Goal: Communication & Community: Answer question/provide support

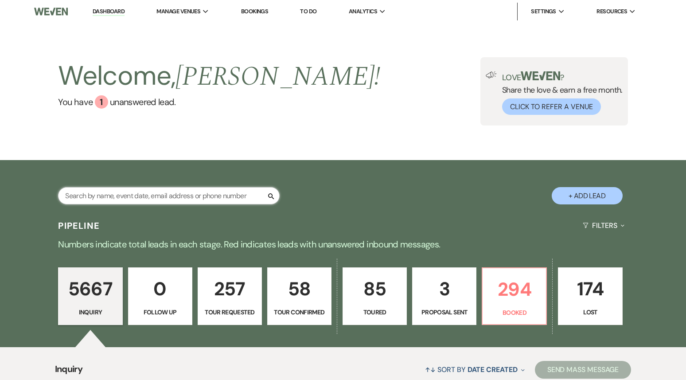
paste input "[EMAIL_ADDRESS][DOMAIN_NAME]"
type input "[EMAIL_ADDRESS][DOMAIN_NAME]"
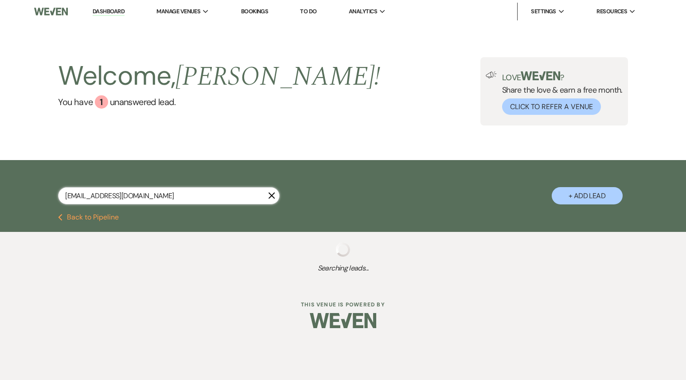
select select "8"
select select "4"
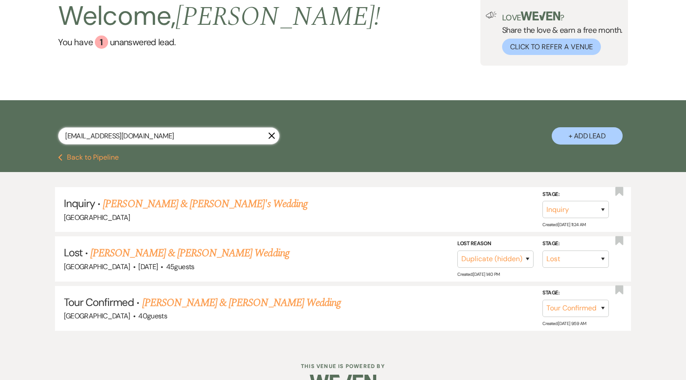
scroll to position [68, 0]
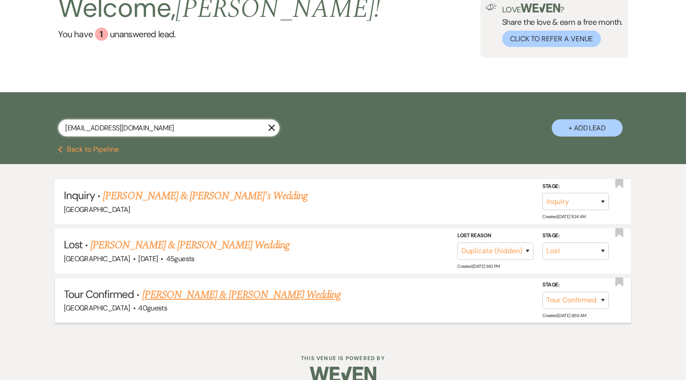
type input "[EMAIL_ADDRESS][DOMAIN_NAME]"
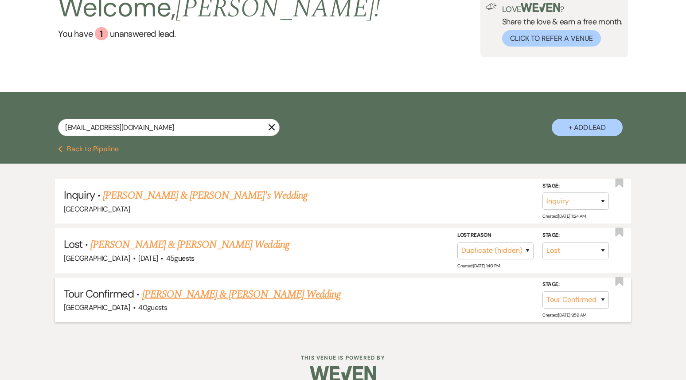
click at [206, 293] on link "[PERSON_NAME] & [PERSON_NAME] Wedding" at bounding box center [241, 294] width 199 height 16
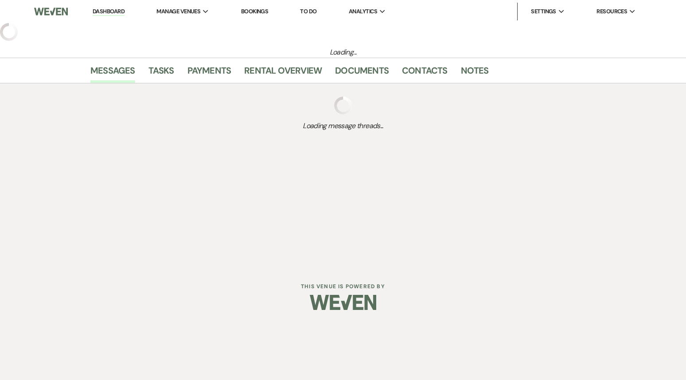
select select "4"
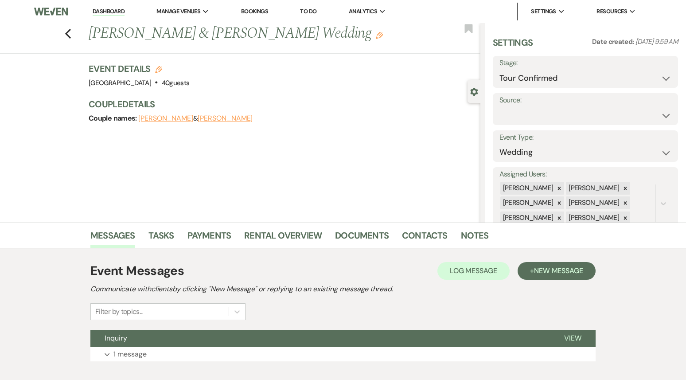
click at [204, 329] on div "Event Messages Log Log Message + New Message Communicate with clients by clicki…" at bounding box center [343, 311] width 506 height 109
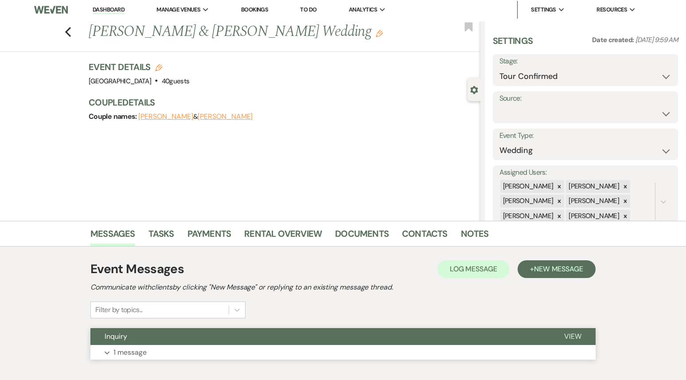
click at [272, 340] on button "Inquiry" at bounding box center [320, 336] width 460 height 17
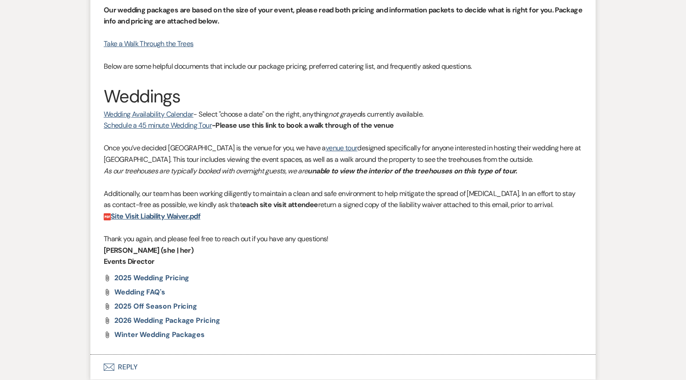
scroll to position [932, 0]
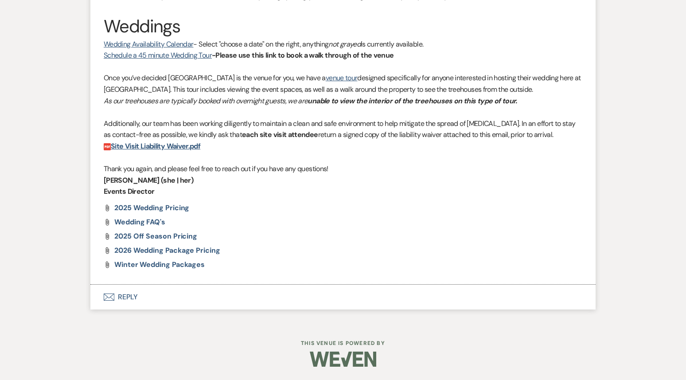
click at [192, 297] on button "Envelope Reply" at bounding box center [343, 297] width 506 height 25
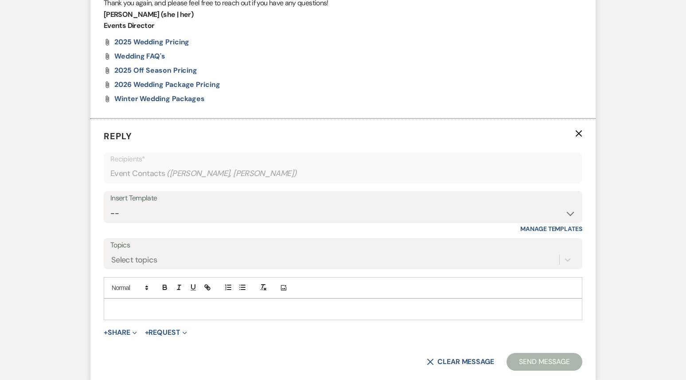
scroll to position [1101, 0]
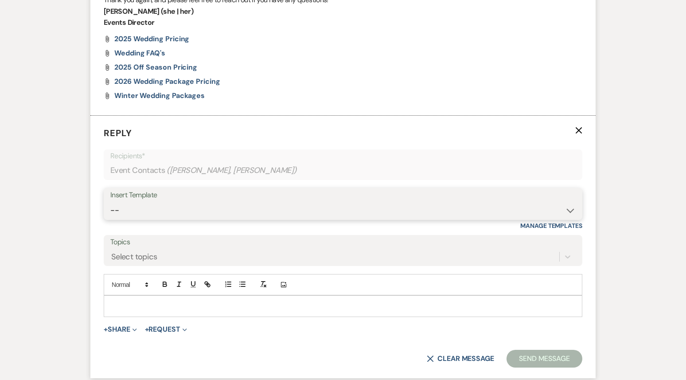
click at [172, 204] on select "-- Weven Planning Portal Introduction (Booked Events) 1st planning email ([PERS…" at bounding box center [343, 210] width 466 height 17
select select "886"
click at [110, 202] on select "-- Weven Planning Portal Introduction (Booked Events) 1st planning email ([PERS…" at bounding box center [343, 210] width 466 height 17
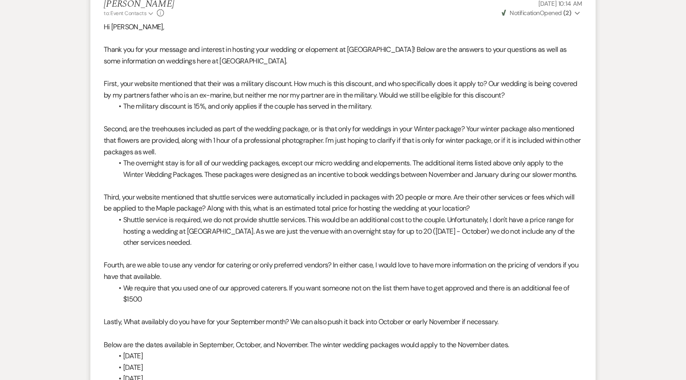
scroll to position [0, 0]
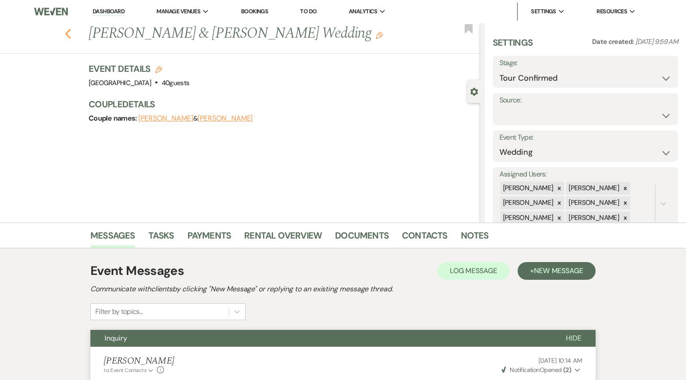
click at [70, 36] on icon "Previous" at bounding box center [68, 33] width 7 height 11
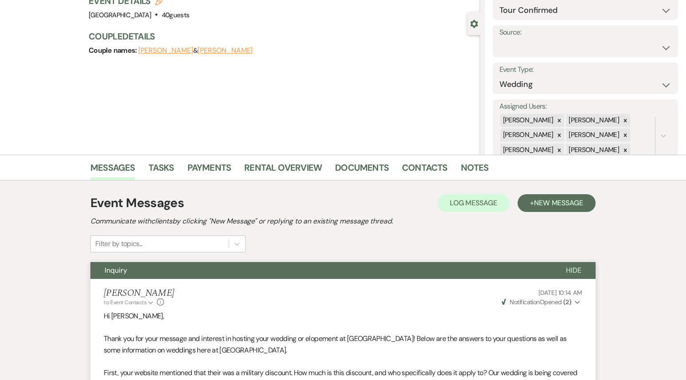
select select "8"
select select "4"
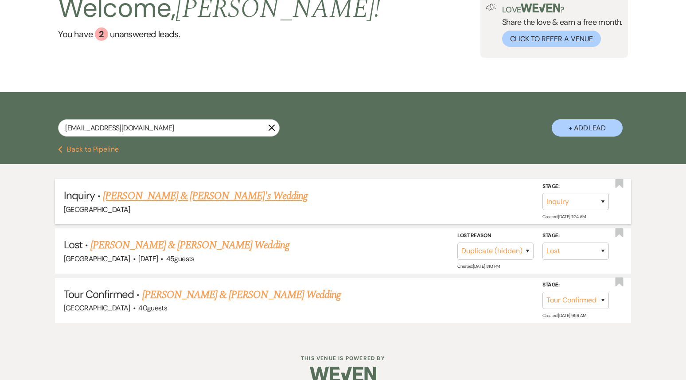
click at [205, 198] on link "[PERSON_NAME] & [PERSON_NAME]'s Wedding" at bounding box center [205, 196] width 205 height 16
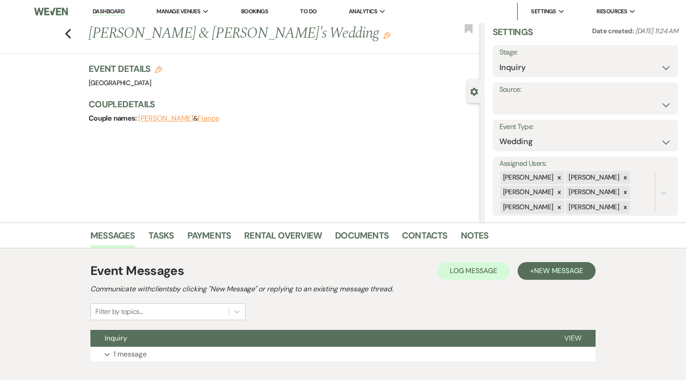
scroll to position [0, 0]
click at [552, 69] on select "Inquiry Follow Up Tour Requested Tour Confirmed Toured Proposal Sent Booked Lost" at bounding box center [586, 67] width 172 height 17
select select "8"
click at [500, 59] on select "Inquiry Follow Up Tour Requested Tour Confirmed Toured Proposal Sent Booked Lost" at bounding box center [586, 67] width 172 height 17
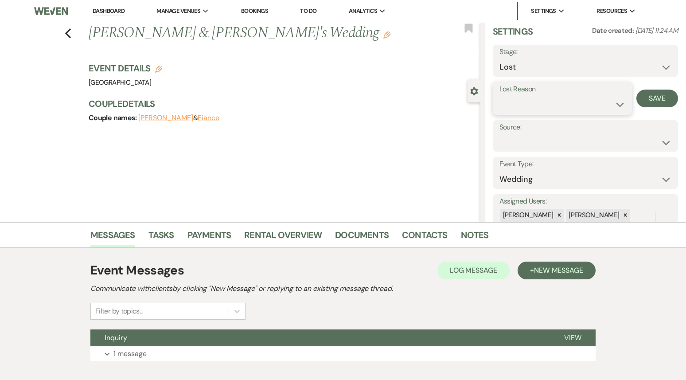
click at [526, 105] on select "Booked Elsewhere Budget Date Unavailable No Response Not a Good Match Capacity …" at bounding box center [563, 104] width 126 height 17
select select "4"
click at [500, 96] on select "Booked Elsewhere Budget Date Unavailable No Response Not a Good Match Capacity …" at bounding box center [563, 104] width 126 height 17
click at [668, 100] on button "Save" at bounding box center [658, 99] width 42 height 18
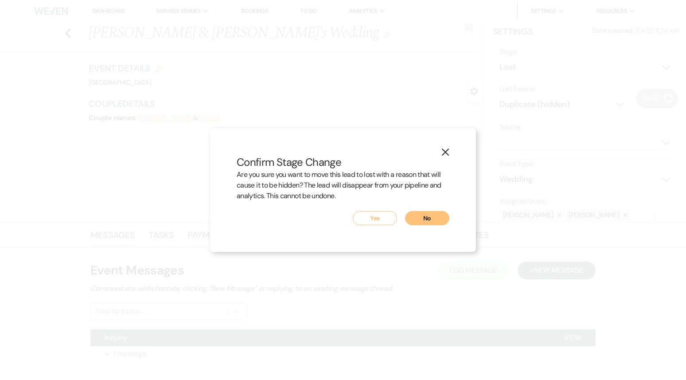
click at [358, 222] on button "Yes" at bounding box center [375, 218] width 44 height 14
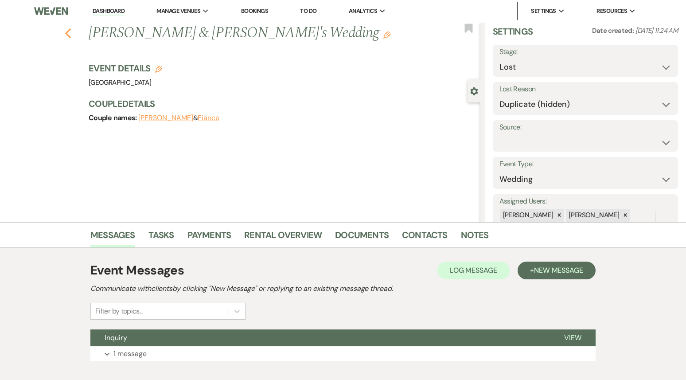
click at [69, 30] on icon "Previous" at bounding box center [68, 33] width 7 height 11
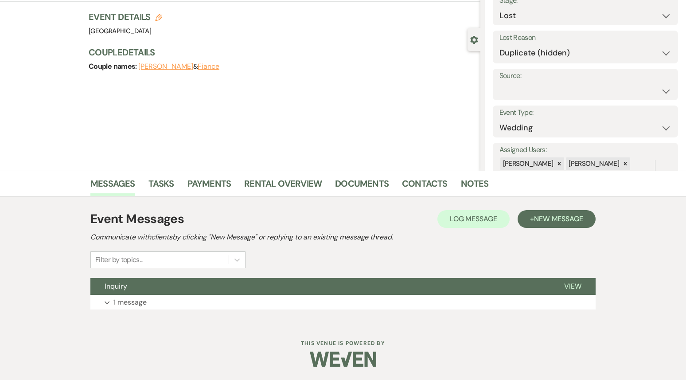
select select "8"
select select "4"
select select "8"
select select "4"
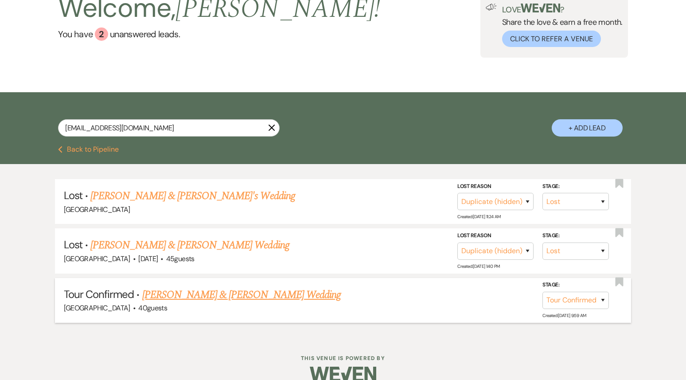
click at [228, 295] on link "[PERSON_NAME] & [PERSON_NAME] Wedding" at bounding box center [241, 295] width 199 height 16
select select "4"
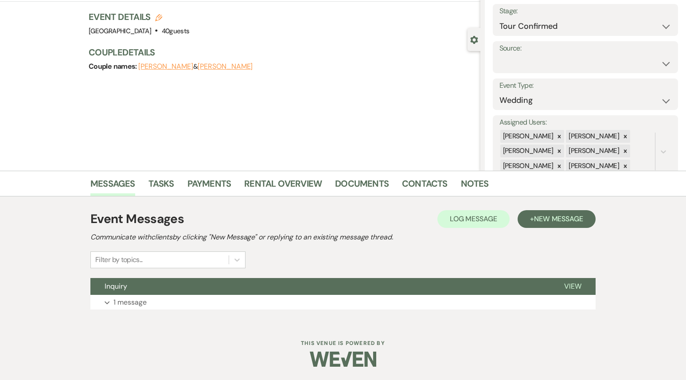
click at [228, 295] on div "Inquiry View Expand 1 message" at bounding box center [343, 294] width 506 height 32
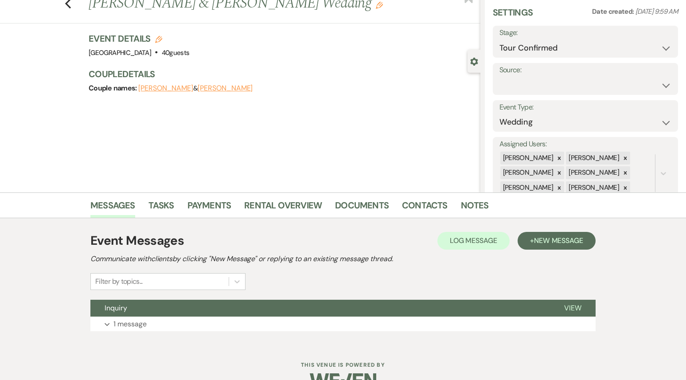
scroll to position [29, 0]
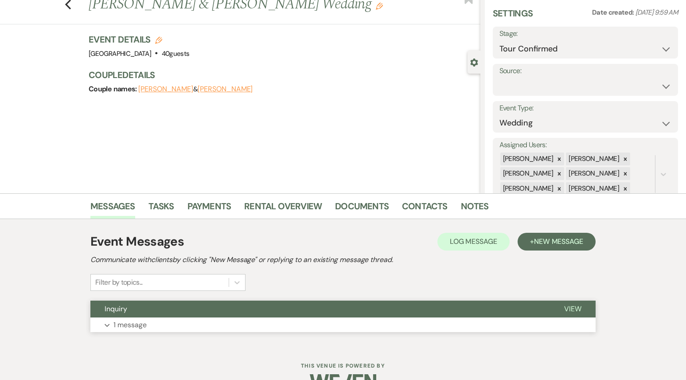
drag, startPoint x: 237, startPoint y: 309, endPoint x: 242, endPoint y: 320, distance: 12.1
click at [240, 320] on div "Inquiry View Expand 1 message" at bounding box center [343, 317] width 506 height 32
click at [242, 323] on button "Expand 1 message" at bounding box center [343, 325] width 506 height 15
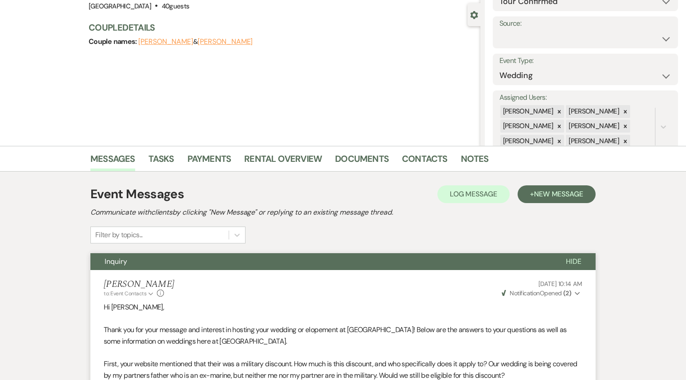
scroll to position [0, 0]
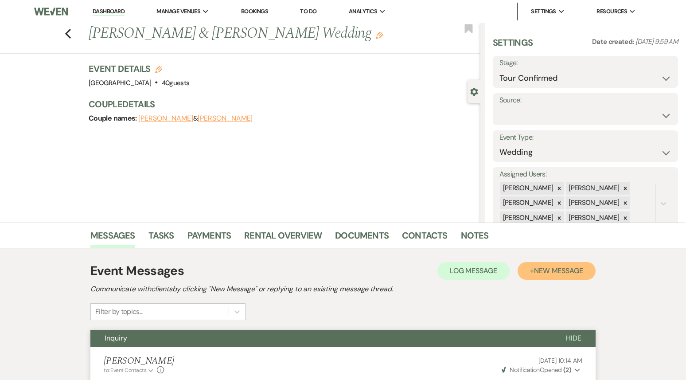
click at [565, 274] on span "New Message" at bounding box center [558, 270] width 49 height 9
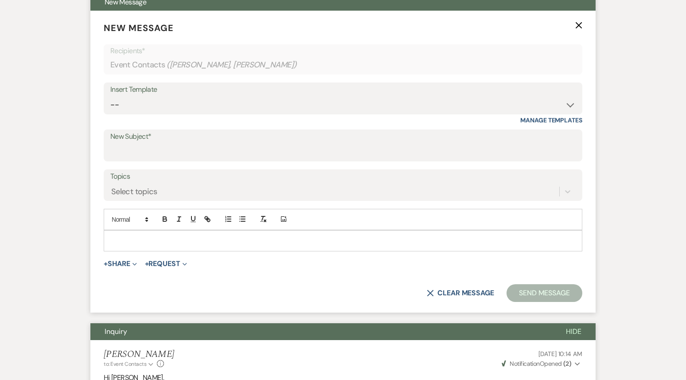
scroll to position [309, 0]
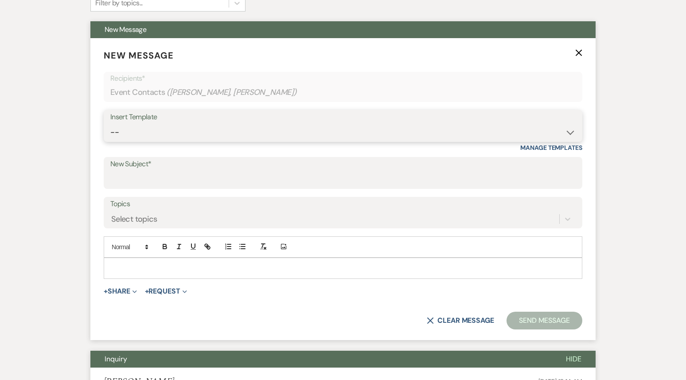
click at [192, 131] on select "-- Weven Planning Portal Introduction (Booked Events) 1st planning email ([PERS…" at bounding box center [343, 132] width 466 height 17
select select "886"
click at [110, 124] on select "-- Weven Planning Portal Introduction (Booked Events) 1st planning email ([PERS…" at bounding box center [343, 132] width 466 height 17
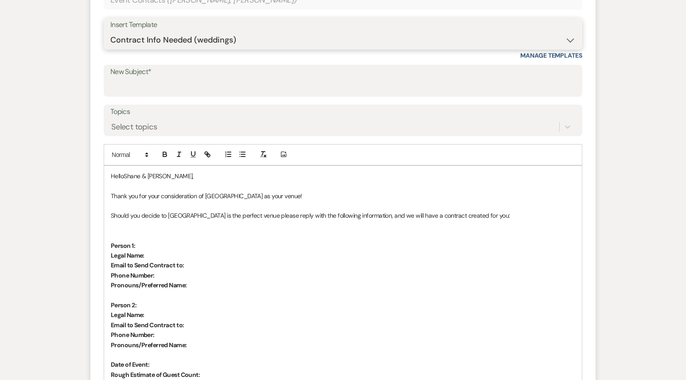
scroll to position [435, 0]
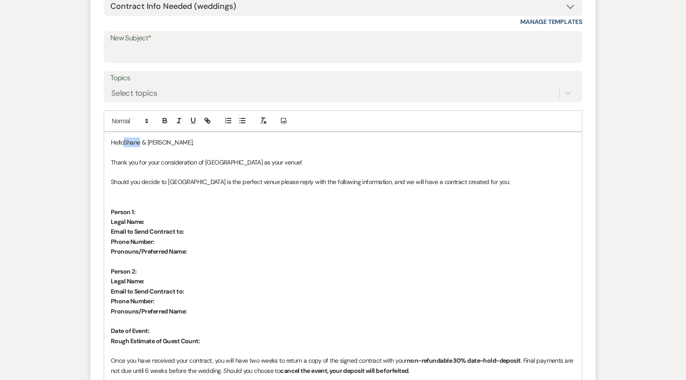
drag, startPoint x: 139, startPoint y: 141, endPoint x: 124, endPoint y: 144, distance: 15.2
click at [124, 144] on p "HelloShane & [PERSON_NAME]," at bounding box center [343, 142] width 465 height 10
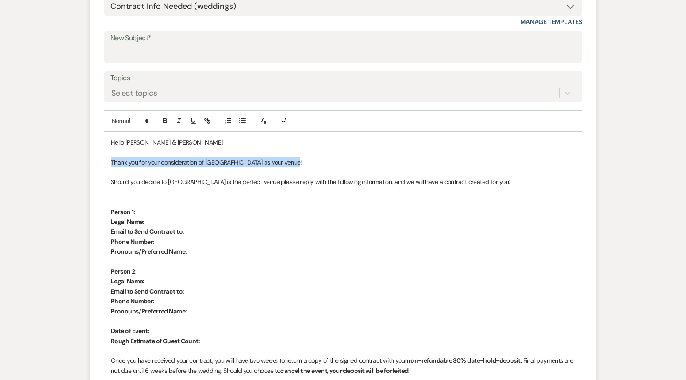
drag, startPoint x: 305, startPoint y: 162, endPoint x: 101, endPoint y: 164, distance: 204.4
click at [101, 164] on form "New Message X Saving draft... Recipients* Event Contacts ( [PERSON_NAME], [PERS…" at bounding box center [343, 254] width 506 height 685
drag, startPoint x: 241, startPoint y: 162, endPoint x: 104, endPoint y: 161, distance: 137.0
click at [104, 161] on div "Hello [PERSON_NAME] & [PERSON_NAME] [PERSON_NAME] forwarded your email to me re…" at bounding box center [343, 291] width 478 height 318
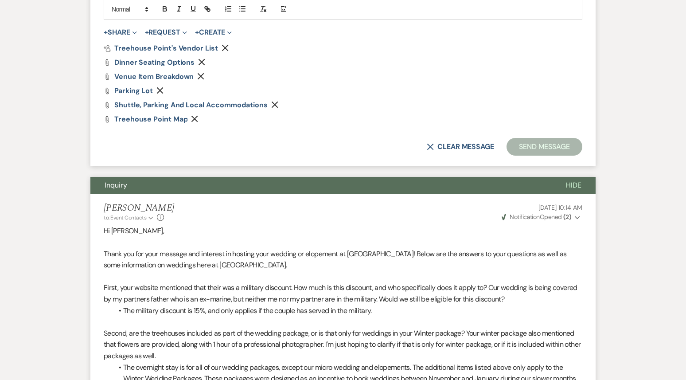
select select "8"
select select "4"
select select "8"
select select "4"
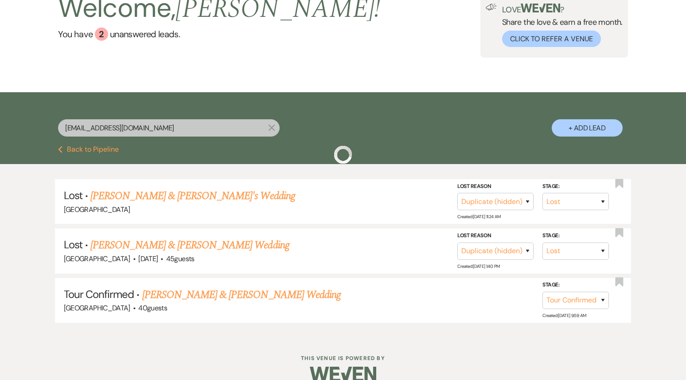
scroll to position [26, 0]
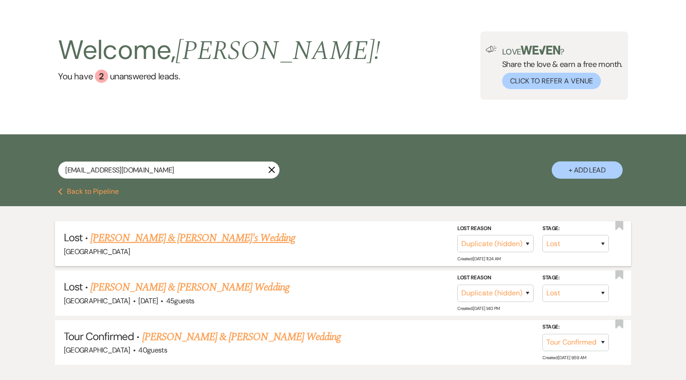
click at [195, 228] on li "Lost · [PERSON_NAME] & [PERSON_NAME]'s Wedding Treehouse Point Stage: Inquiry F…" at bounding box center [343, 243] width 577 height 45
click at [187, 334] on link "[PERSON_NAME] & [PERSON_NAME] Wedding" at bounding box center [241, 337] width 199 height 16
select select "4"
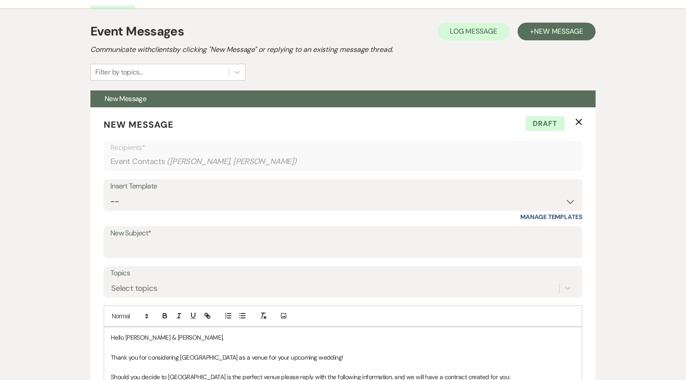
scroll to position [244, 0]
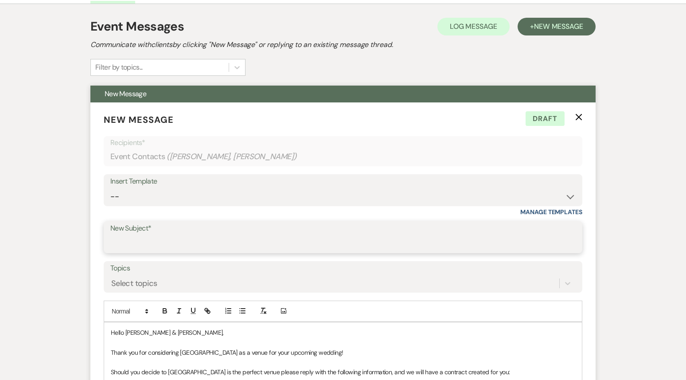
click at [181, 243] on input "New Subject*" at bounding box center [343, 243] width 466 height 17
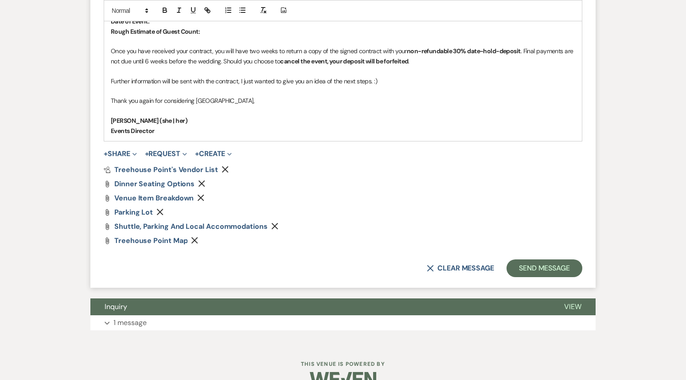
scroll to position [745, 0]
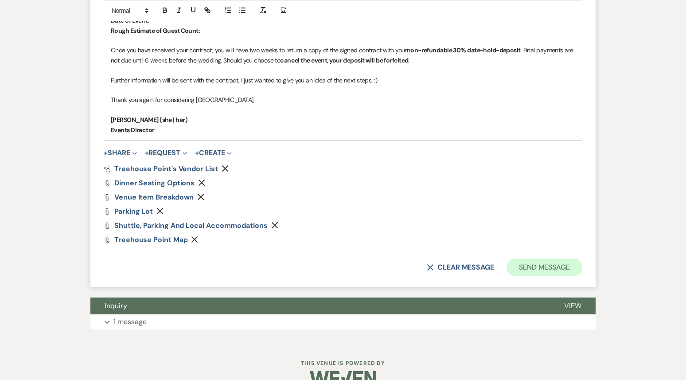
type input "Information need to create a contract"
click at [528, 270] on button "Send Message" at bounding box center [545, 268] width 76 height 18
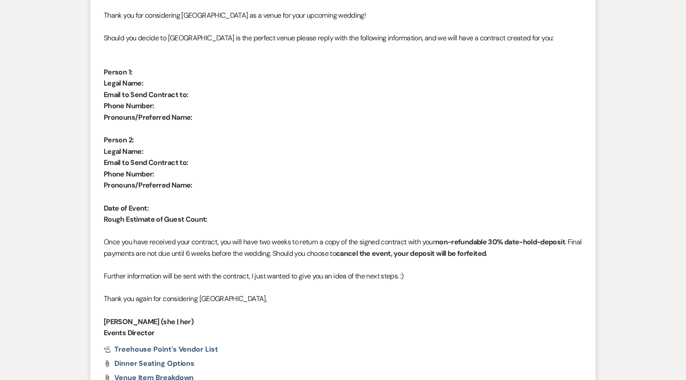
scroll to position [0, 0]
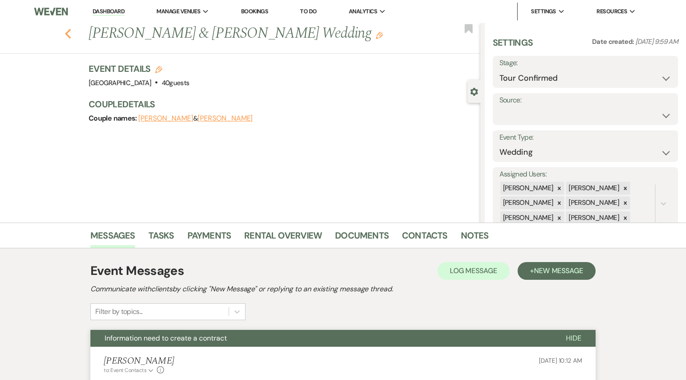
click at [66, 34] on icon "Previous" at bounding box center [68, 33] width 7 height 11
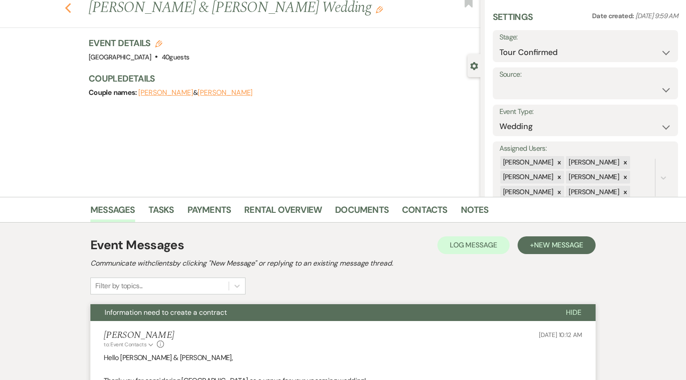
select select "8"
select select "4"
select select "8"
select select "4"
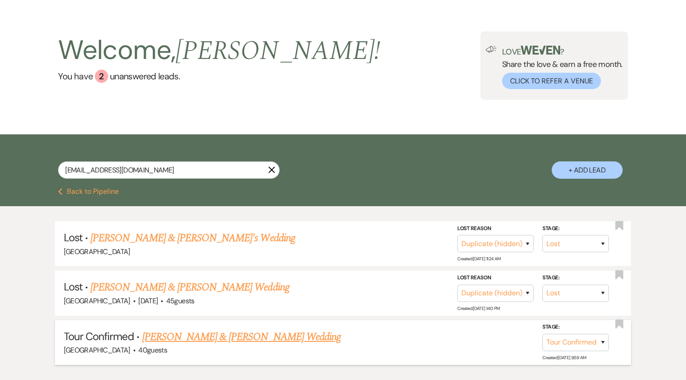
click at [571, 349] on div "Stage: Inquiry Follow Up Tour Requested Tour Confirmed Toured Proposal Sent Boo…" at bounding box center [580, 342] width 75 height 40
click at [570, 348] on select "Inquiry Follow Up Tour Requested Tour Confirmed Toured Proposal Sent Booked Lost" at bounding box center [576, 342] width 67 height 17
select select "5"
click at [543, 334] on select "Inquiry Follow Up Tour Requested Tour Confirmed Toured Proposal Sent Booked Lost" at bounding box center [576, 342] width 67 height 17
click at [594, 342] on button "Save" at bounding box center [591, 342] width 44 height 18
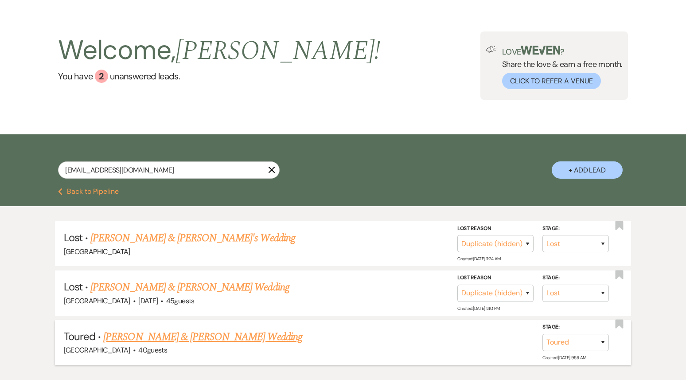
click at [275, 172] on icon "X" at bounding box center [271, 169] width 7 height 7
select select "8"
select select "4"
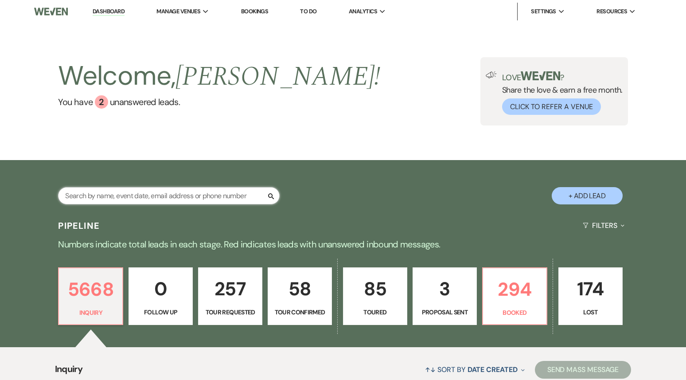
paste input "[EMAIL_ADDRESS][DOMAIN_NAME]"
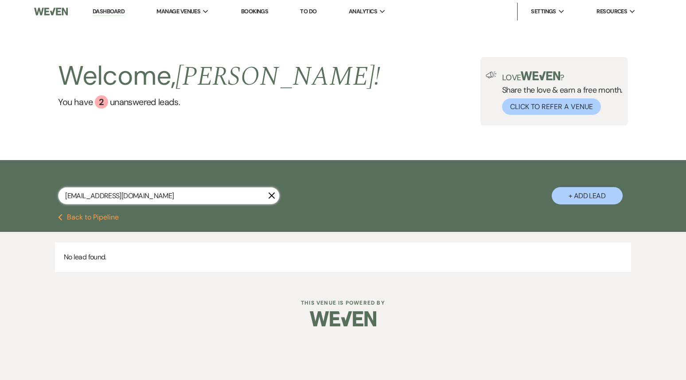
type input "[EMAIL_ADDRESS][DOMAIN_NAME]"
click at [107, 217] on button "Previous Back to Pipeline" at bounding box center [88, 217] width 61 height 7
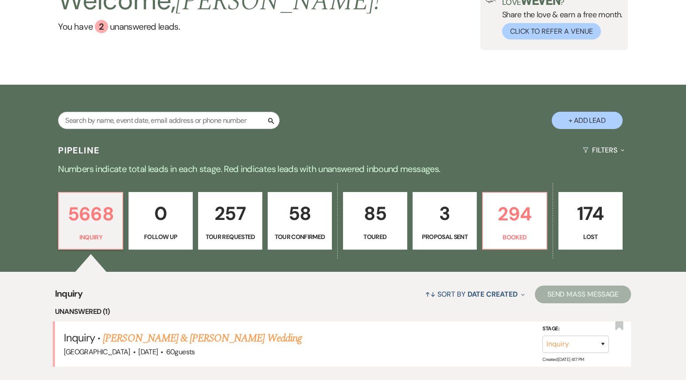
scroll to position [249, 0]
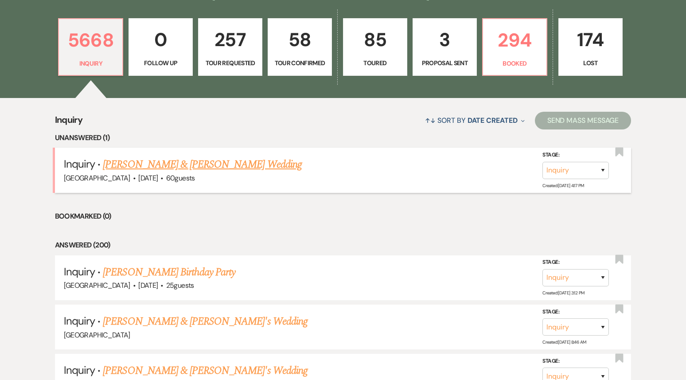
click at [195, 165] on link "[PERSON_NAME] & [PERSON_NAME] Wedding" at bounding box center [202, 165] width 199 height 16
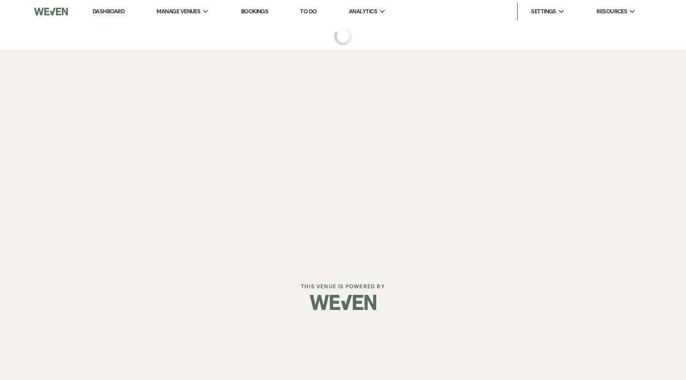
select select "5"
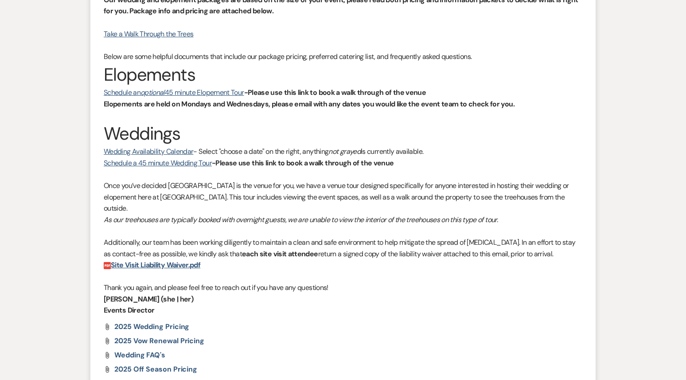
scroll to position [612, 0]
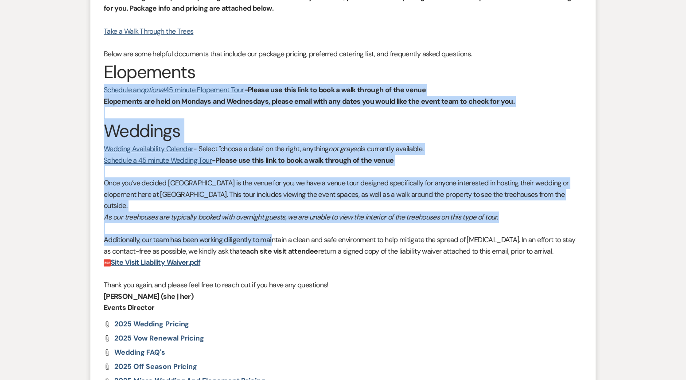
drag, startPoint x: 271, startPoint y: 227, endPoint x: 335, endPoint y: 5, distance: 230.6
click at [335, 5] on div "Hi [PERSON_NAME] & [PERSON_NAME], Thank you for your message and interest in ho…" at bounding box center [343, 130] width 479 height 368
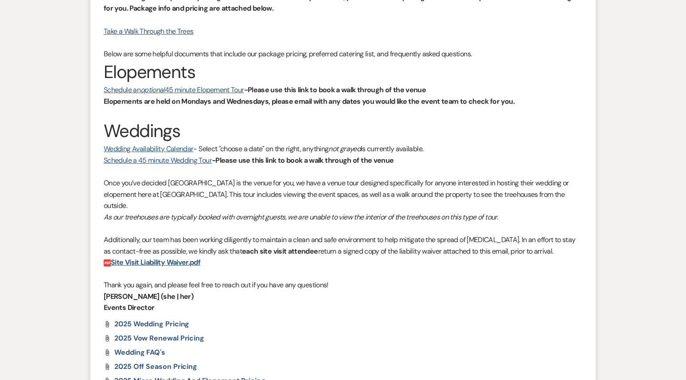
click at [386, 302] on p "Events Director" at bounding box center [343, 308] width 479 height 12
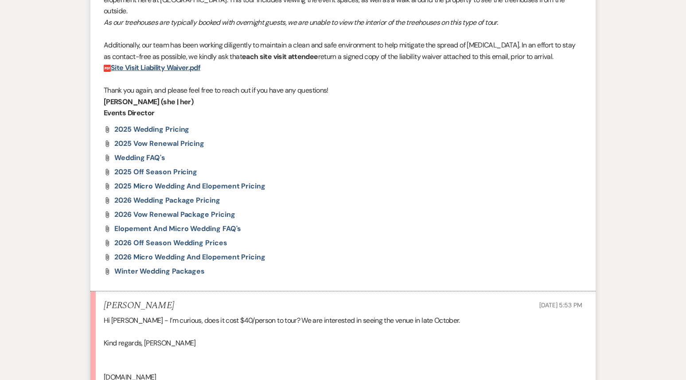
scroll to position [914, 0]
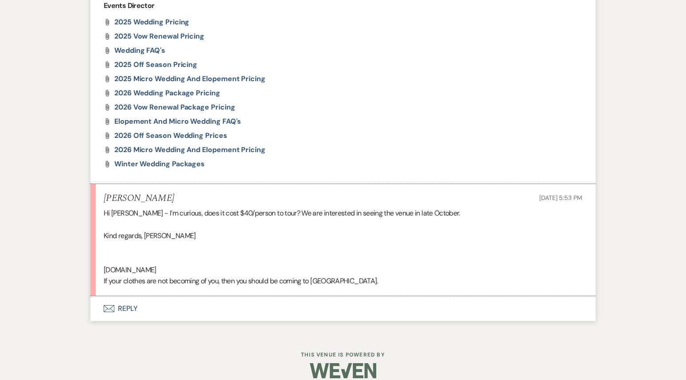
click at [279, 298] on button "Envelope Reply" at bounding box center [343, 308] width 506 height 25
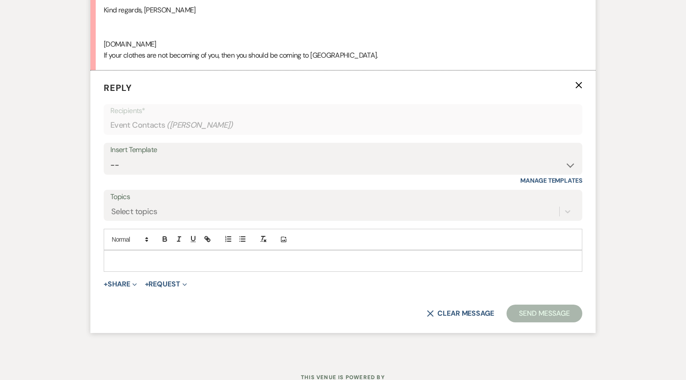
scroll to position [1141, 0]
click at [154, 255] on p at bounding box center [343, 260] width 465 height 10
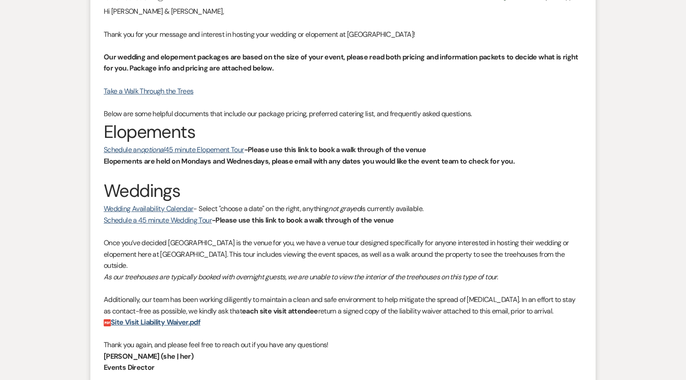
scroll to position [553, 0]
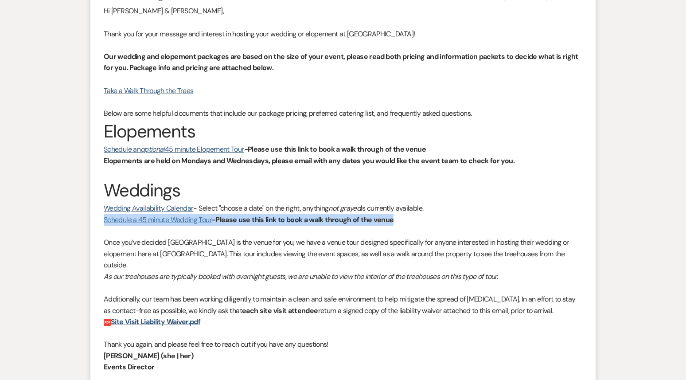
drag, startPoint x: 396, startPoint y: 221, endPoint x: 104, endPoint y: 217, distance: 291.4
click at [104, 217] on p "Schedule a 45 minute Wedding Tour -Please use this link to book a walk through …" at bounding box center [343, 220] width 479 height 12
copy p "Schedule a 45 minute Wedding Tour -Please use this link to book a walk through …"
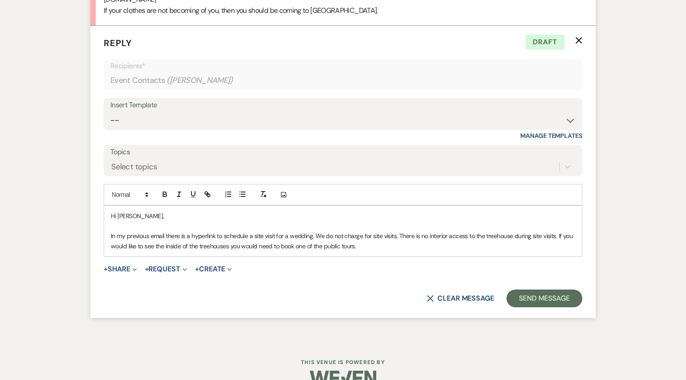
scroll to position [1186, 0]
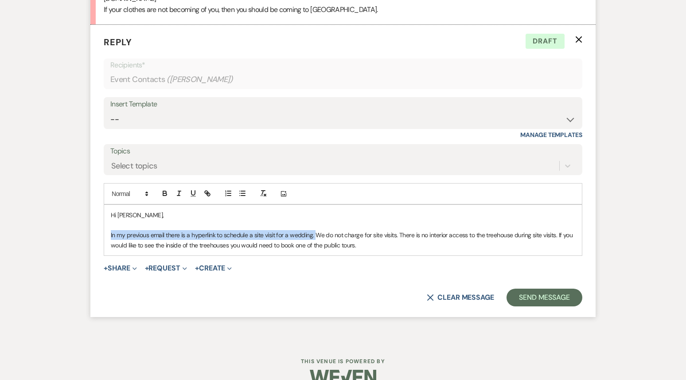
drag, startPoint x: 316, startPoint y: 224, endPoint x: 109, endPoint y: 223, distance: 207.5
click at [109, 223] on div "Hi [PERSON_NAME], In my previous email there is a hyperlink to schedule a site …" at bounding box center [343, 230] width 478 height 51
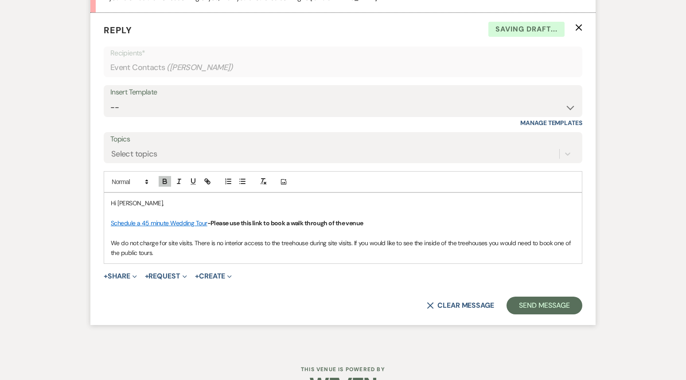
scroll to position [1212, 0]
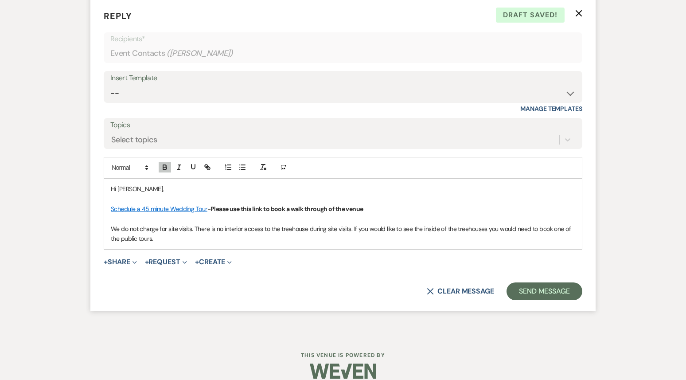
click at [163, 229] on p "﻿ We do not charge for site visits. There is no interior access to the treehous…" at bounding box center [343, 234] width 465 height 20
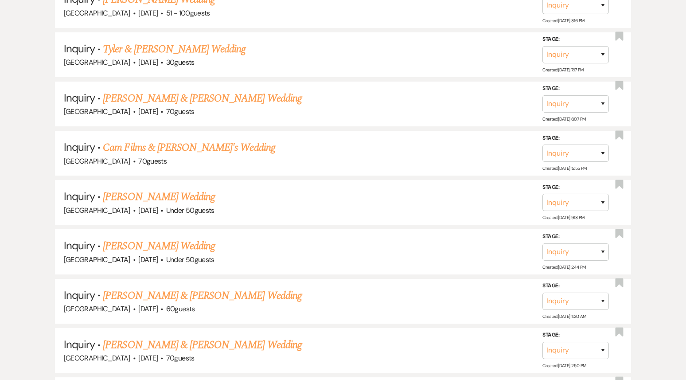
scroll to position [249, 0]
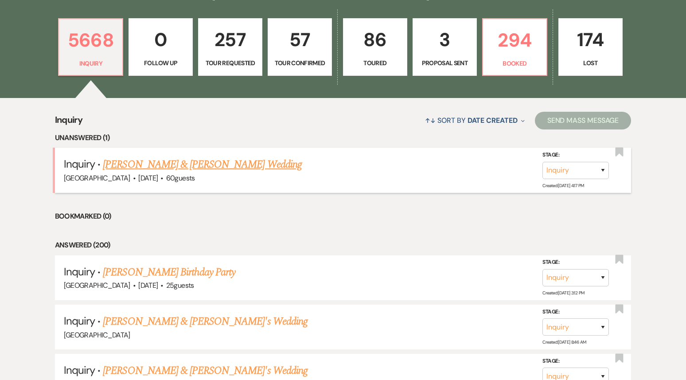
click at [212, 158] on link "[PERSON_NAME] & [PERSON_NAME] Wedding" at bounding box center [202, 165] width 199 height 16
select select "5"
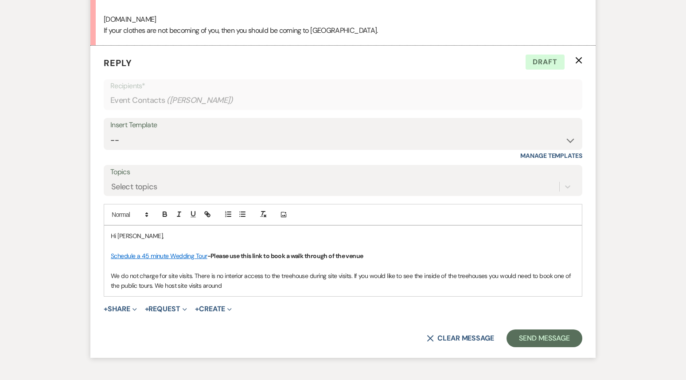
scroll to position [1177, 0]
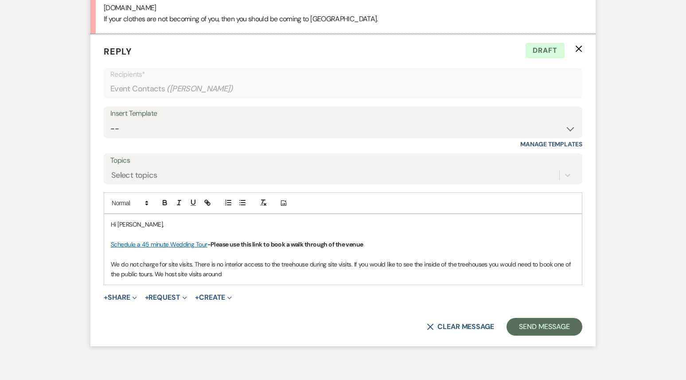
click at [230, 262] on p "We do not charge for site visits. There is no interior access to the treehouse …" at bounding box center [343, 269] width 465 height 20
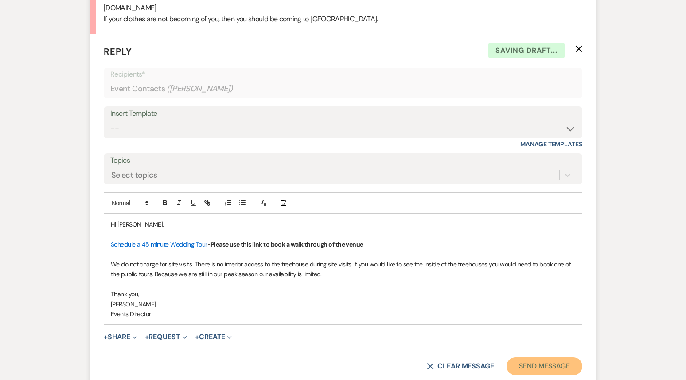
click at [517, 359] on button "Send Message" at bounding box center [545, 366] width 76 height 18
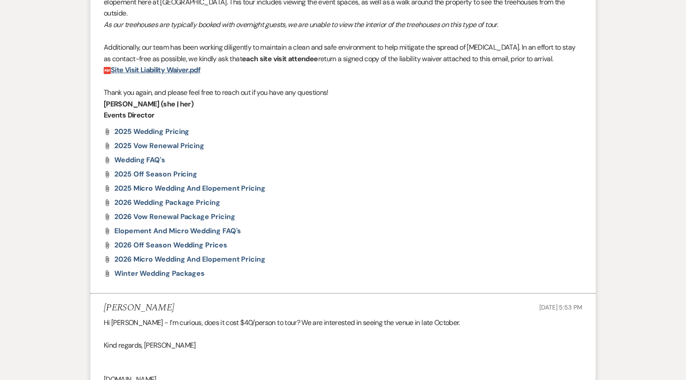
scroll to position [0, 0]
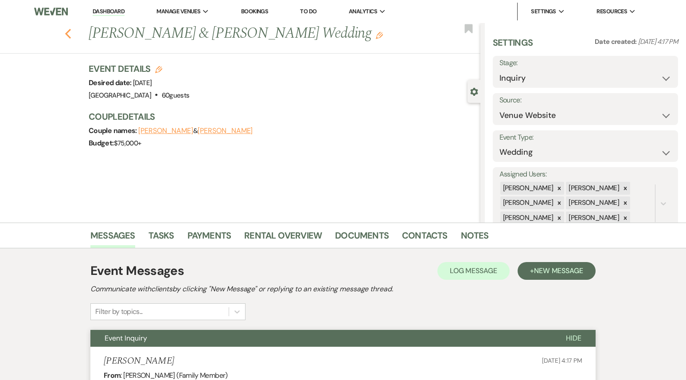
click at [69, 37] on use "button" at bounding box center [68, 34] width 6 height 10
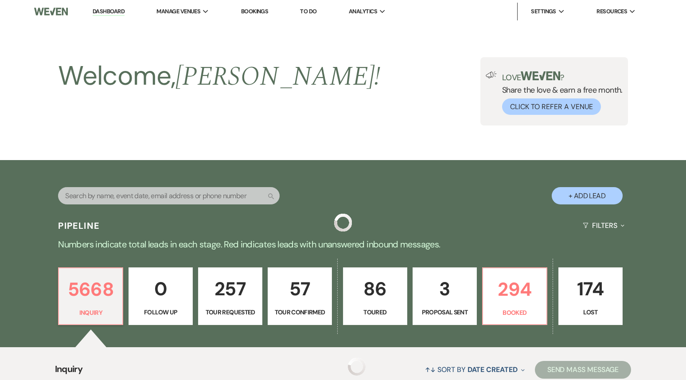
scroll to position [249, 0]
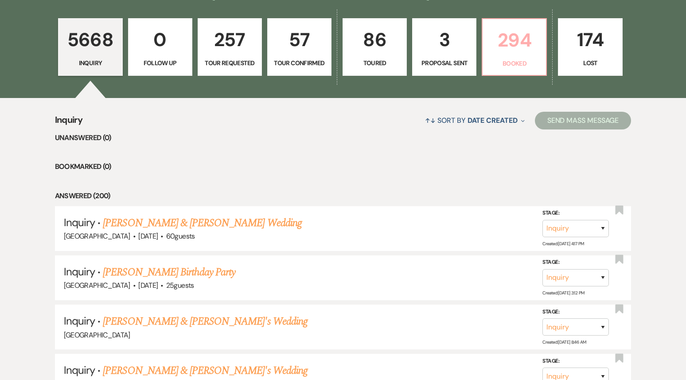
click at [509, 34] on p "294" at bounding box center [514, 40] width 53 height 30
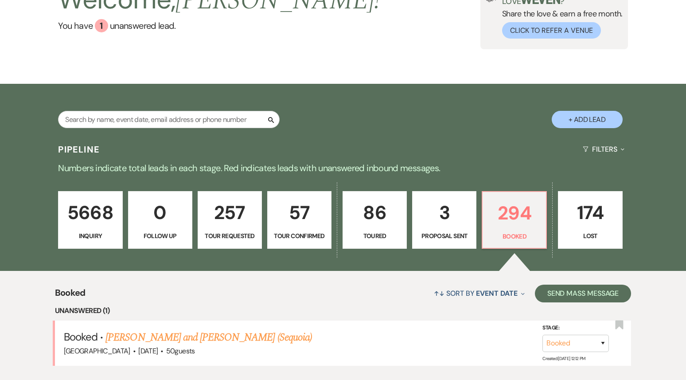
scroll to position [249, 0]
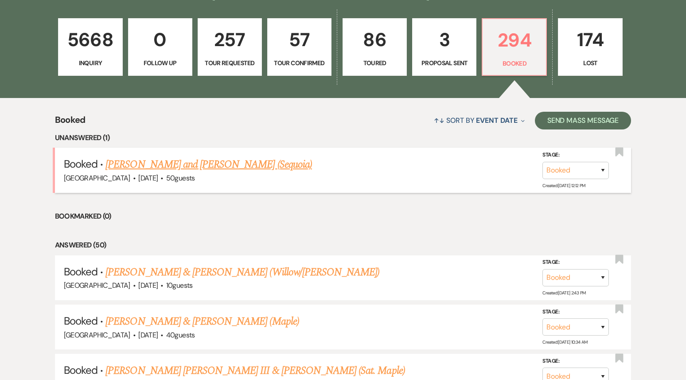
click at [214, 168] on link "[PERSON_NAME] and [PERSON_NAME] (Sequoia)" at bounding box center [209, 165] width 207 height 16
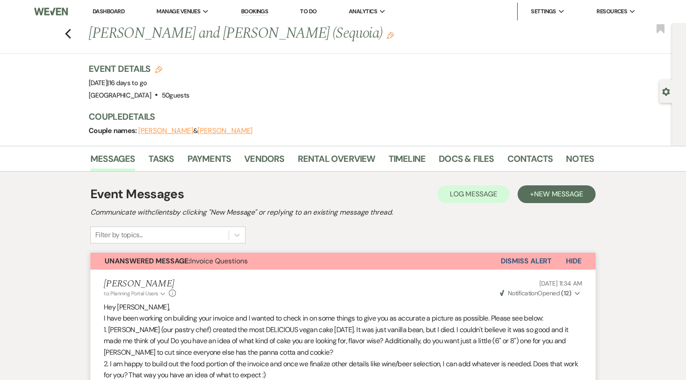
click at [96, 16] on li "Dashboard" at bounding box center [108, 12] width 41 height 18
click at [109, 13] on link "Dashboard" at bounding box center [109, 12] width 32 height 8
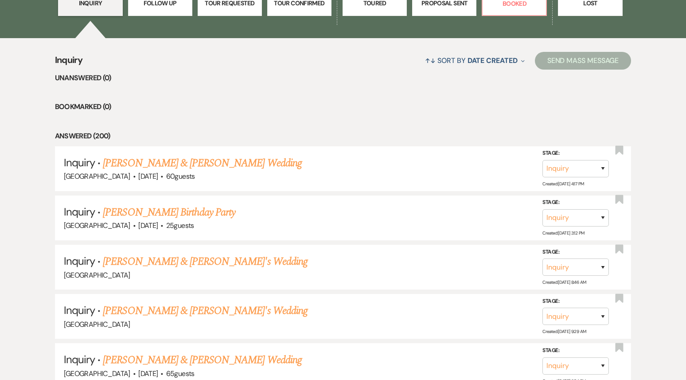
scroll to position [288, 0]
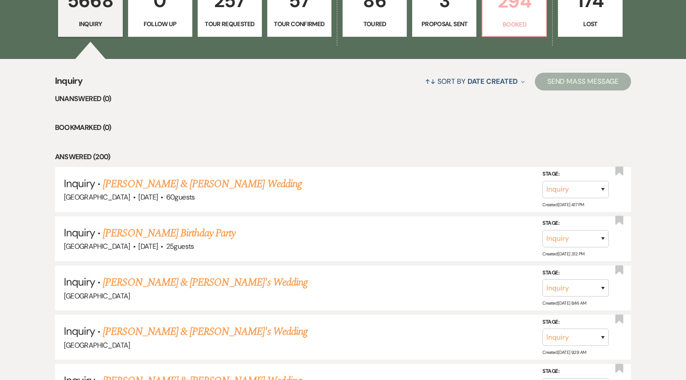
click at [517, 7] on p "294" at bounding box center [514, 1] width 53 height 30
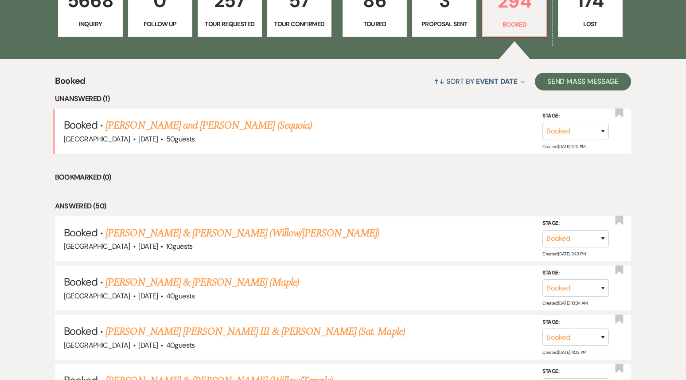
scroll to position [292, 0]
